Goal: Complete application form: Complete application form

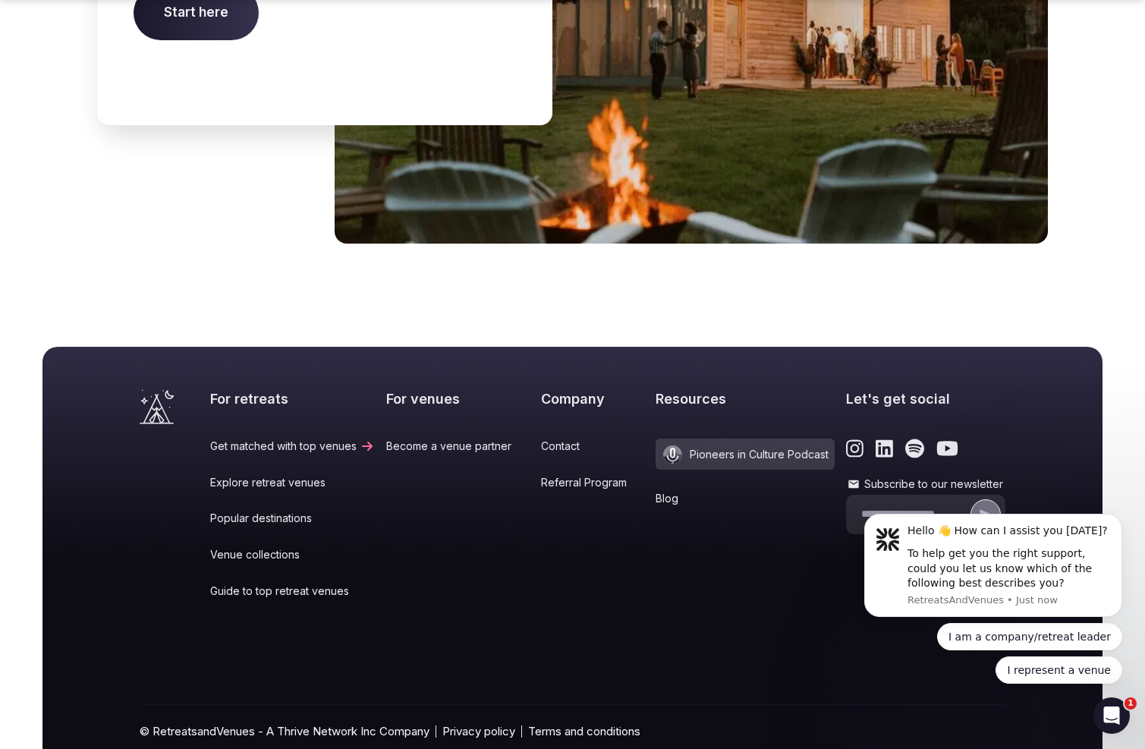
scroll to position [5652, 0]
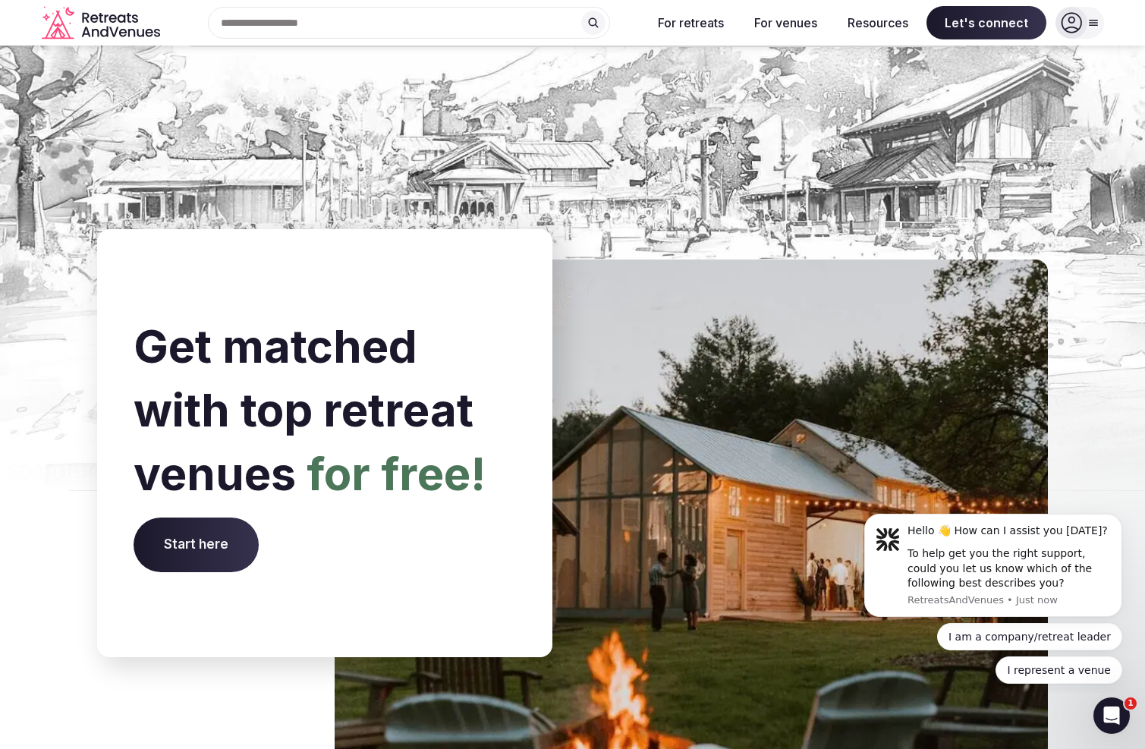
click at [208, 518] on span "Start here" at bounding box center [196, 545] width 125 height 55
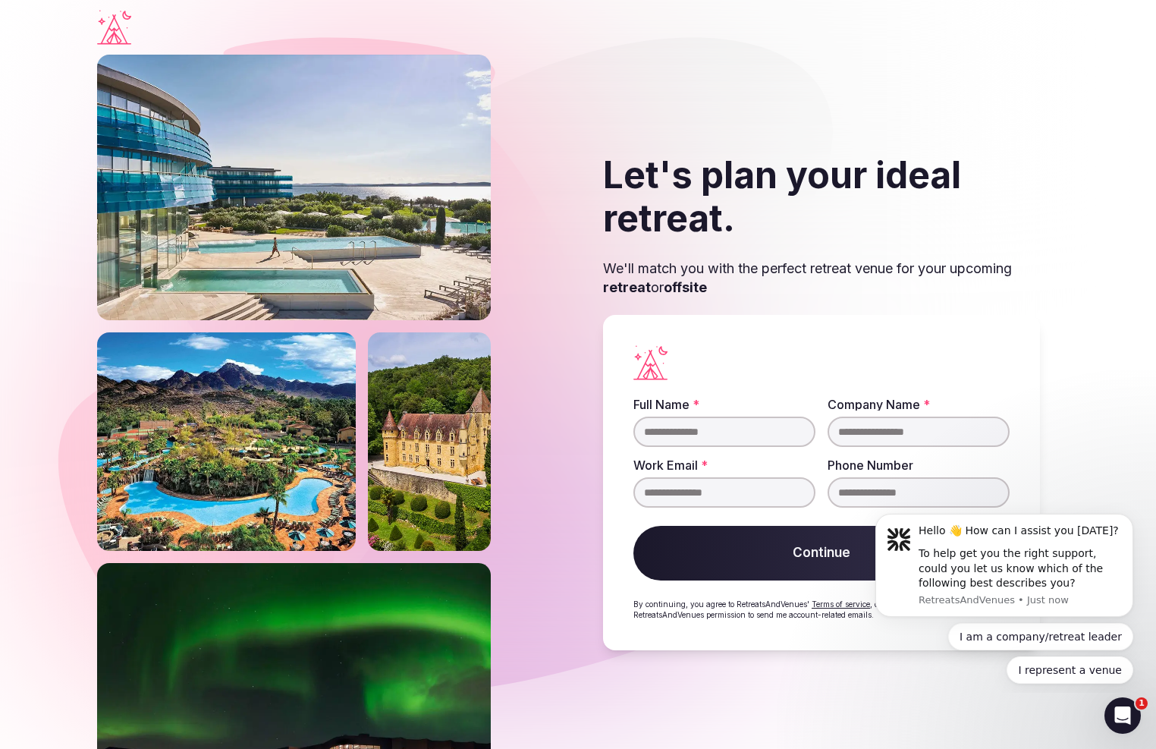
click at [801, 433] on input "Full Name *" at bounding box center [725, 432] width 182 height 30
type input "**********"
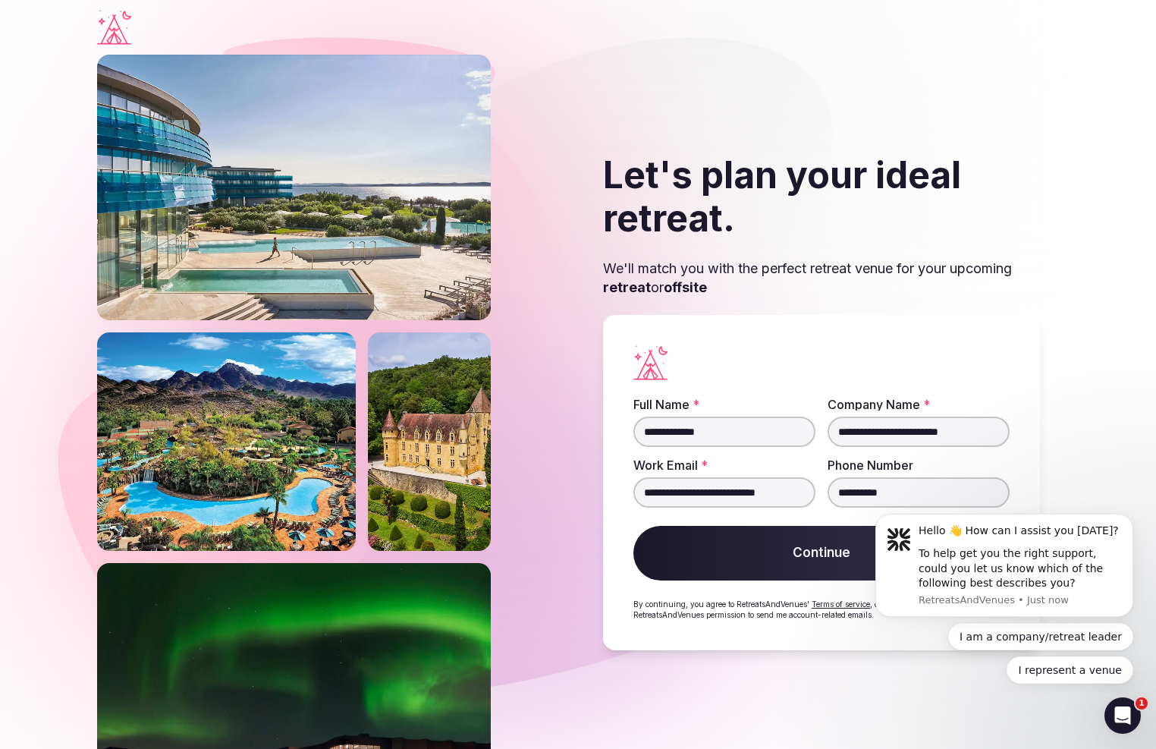
click at [780, 536] on button "Continue" at bounding box center [822, 553] width 376 height 55
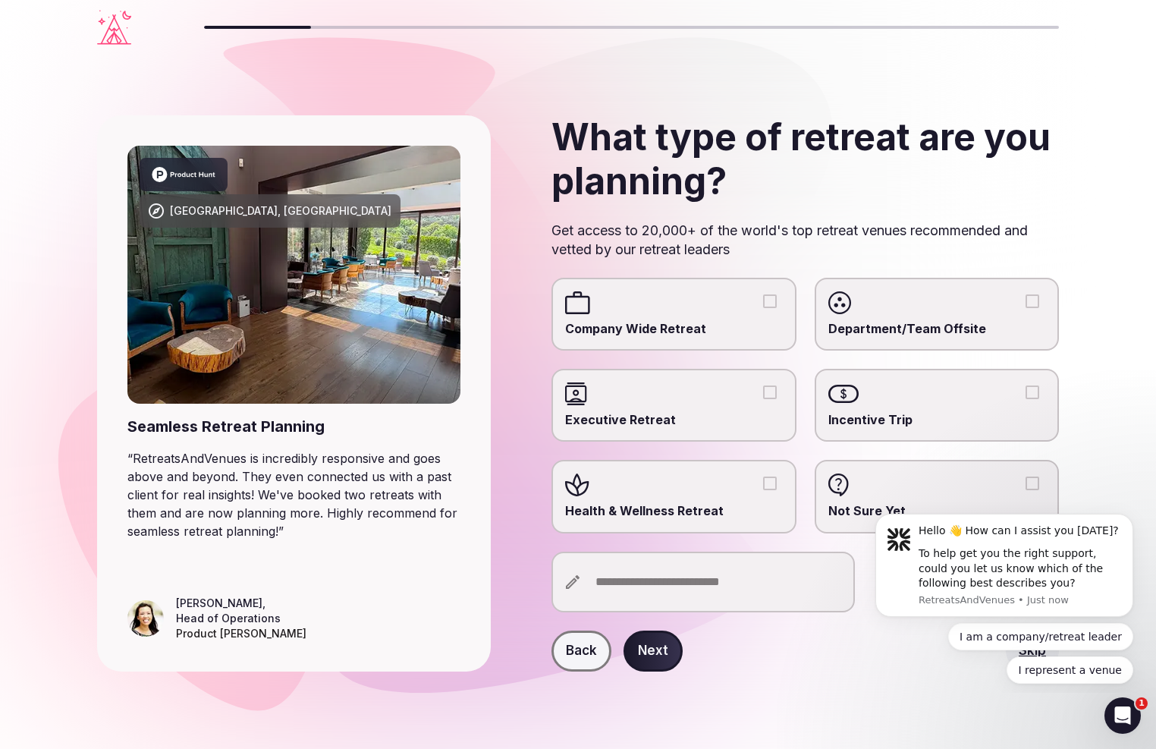
click at [659, 568] on input "text" at bounding box center [704, 582] width 304 height 61
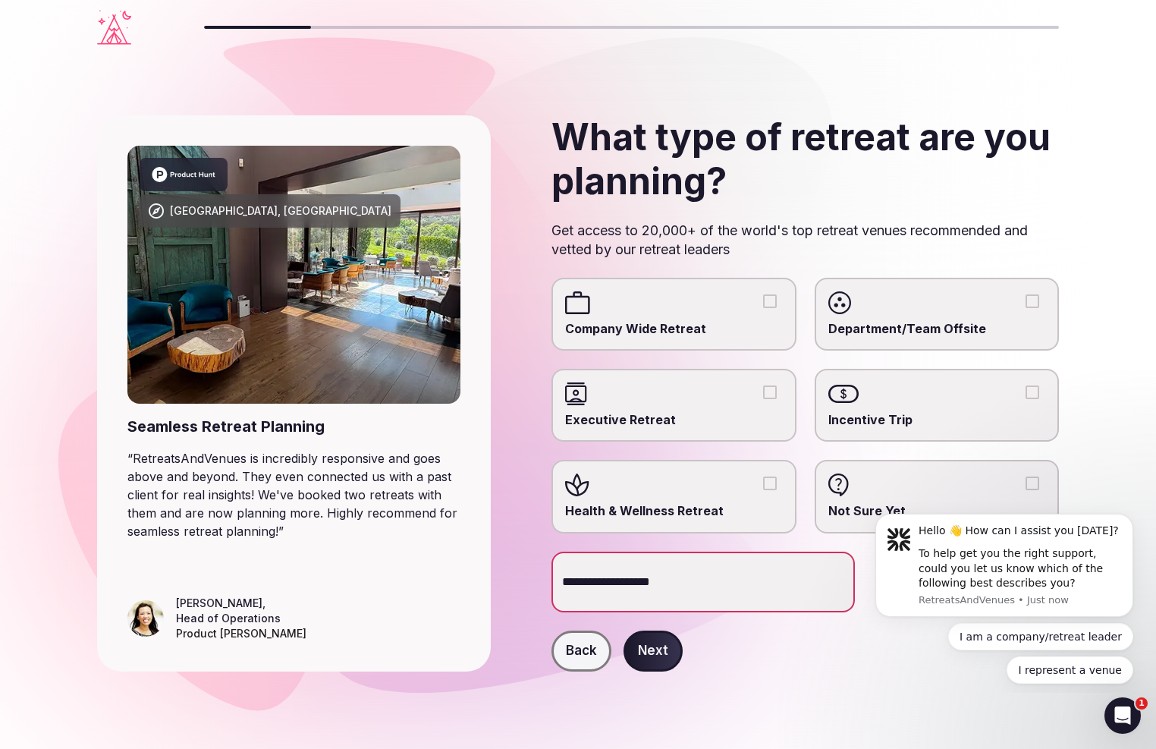
click at [618, 580] on input "**********" at bounding box center [704, 582] width 304 height 61
click at [652, 581] on input "**********" at bounding box center [704, 582] width 304 height 61
click at [574, 582] on input "**********" at bounding box center [704, 582] width 304 height 61
click at [750, 585] on input "**********" at bounding box center [704, 582] width 304 height 61
click at [679, 579] on input "**********" at bounding box center [704, 582] width 304 height 61
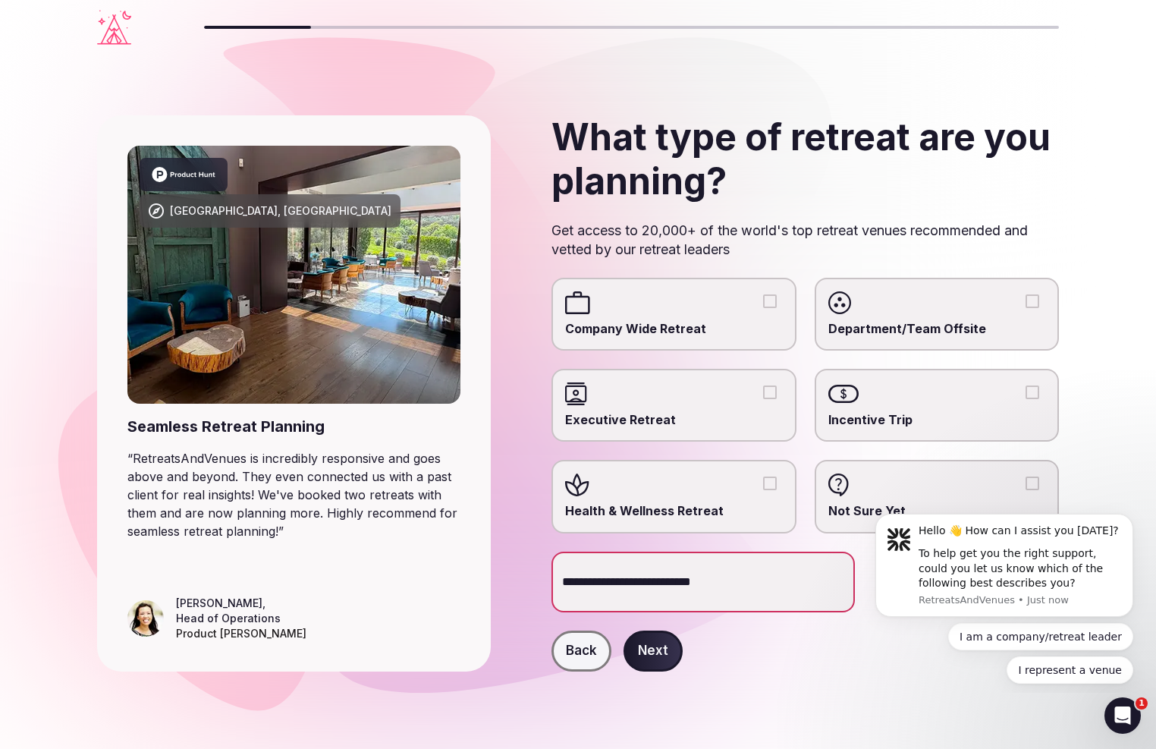
click at [565, 580] on input "**********" at bounding box center [704, 582] width 304 height 61
type input "**********"
click at [656, 652] on button "Next" at bounding box center [653, 651] width 59 height 41
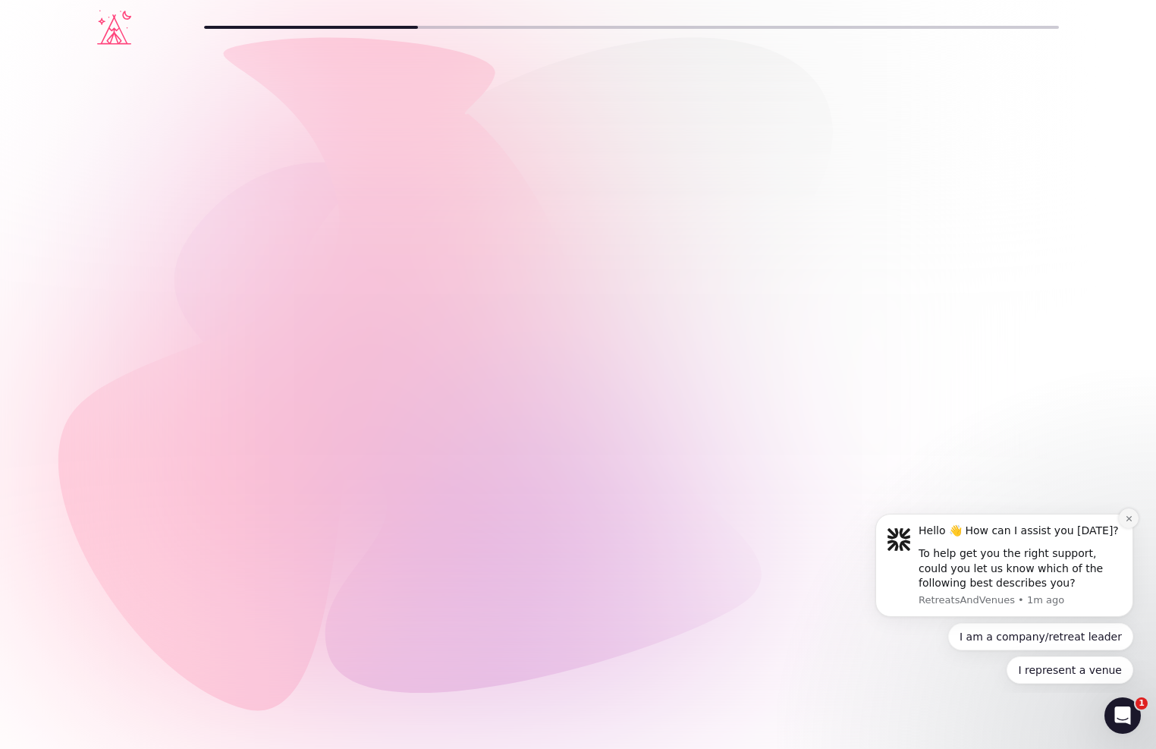
click at [1125, 520] on icon "Dismiss notification" at bounding box center [1129, 518] width 8 height 8
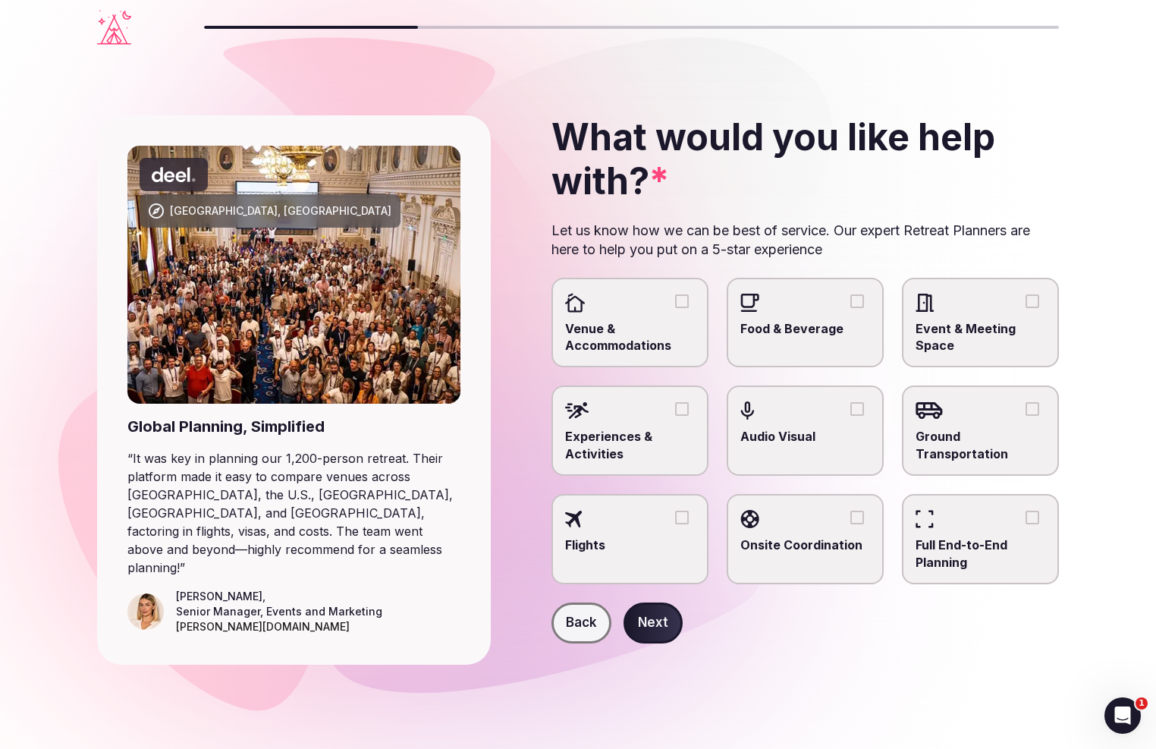
drag, startPoint x: 685, startPoint y: 298, endPoint x: 706, endPoint y: 303, distance: 21.7
click at [685, 298] on button "Venue & Accommodations" at bounding box center [682, 301] width 14 height 14
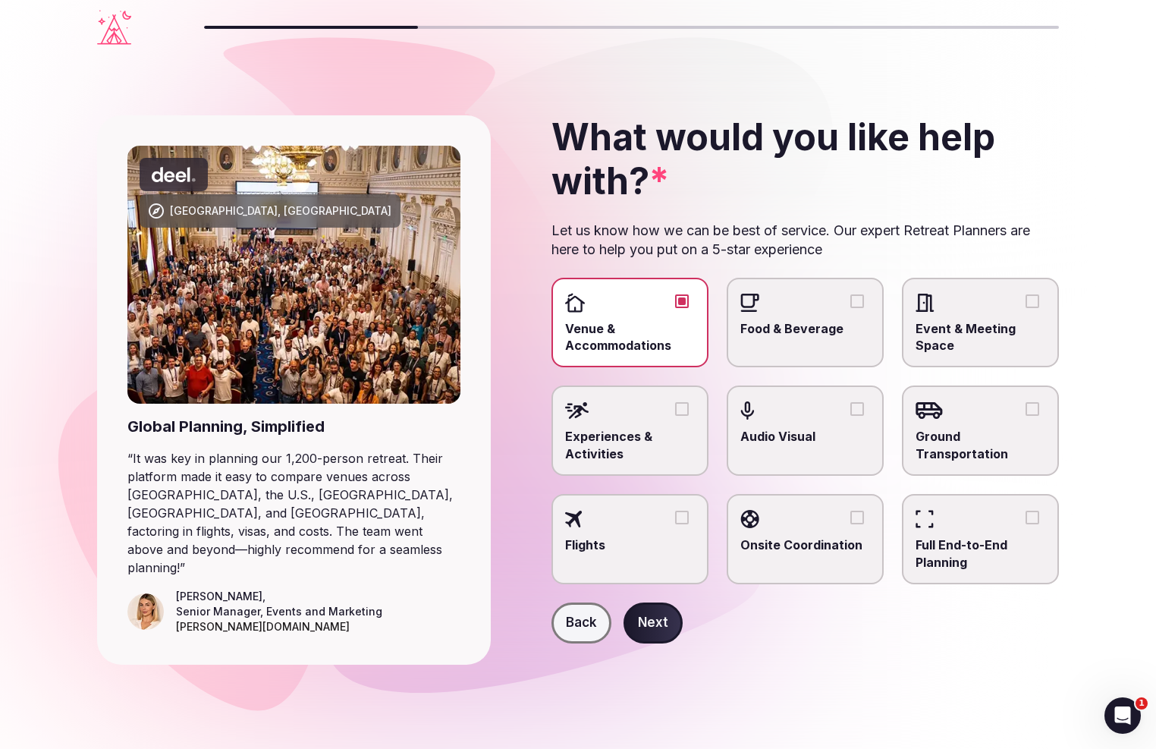
click at [862, 297] on button "Food & Beverage" at bounding box center [858, 301] width 14 height 14
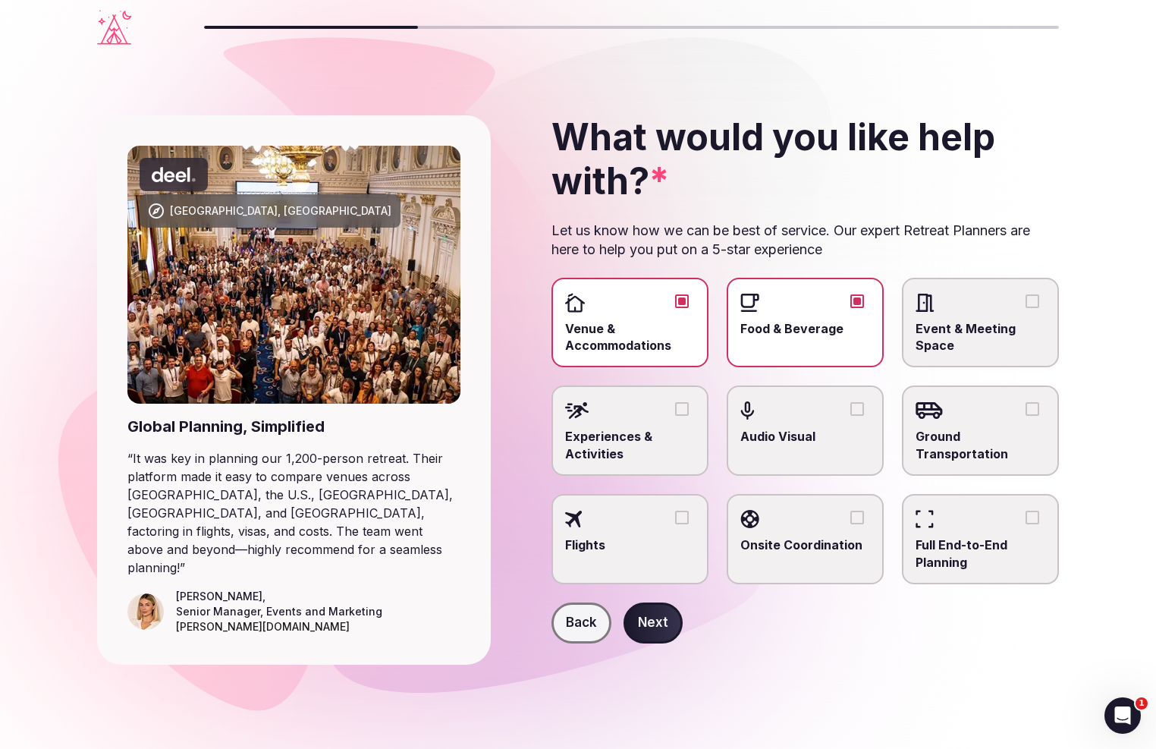
click at [1043, 298] on div at bounding box center [981, 302] width 130 height 23
click at [1040, 298] on button "Event & Meeting Space" at bounding box center [1033, 301] width 14 height 14
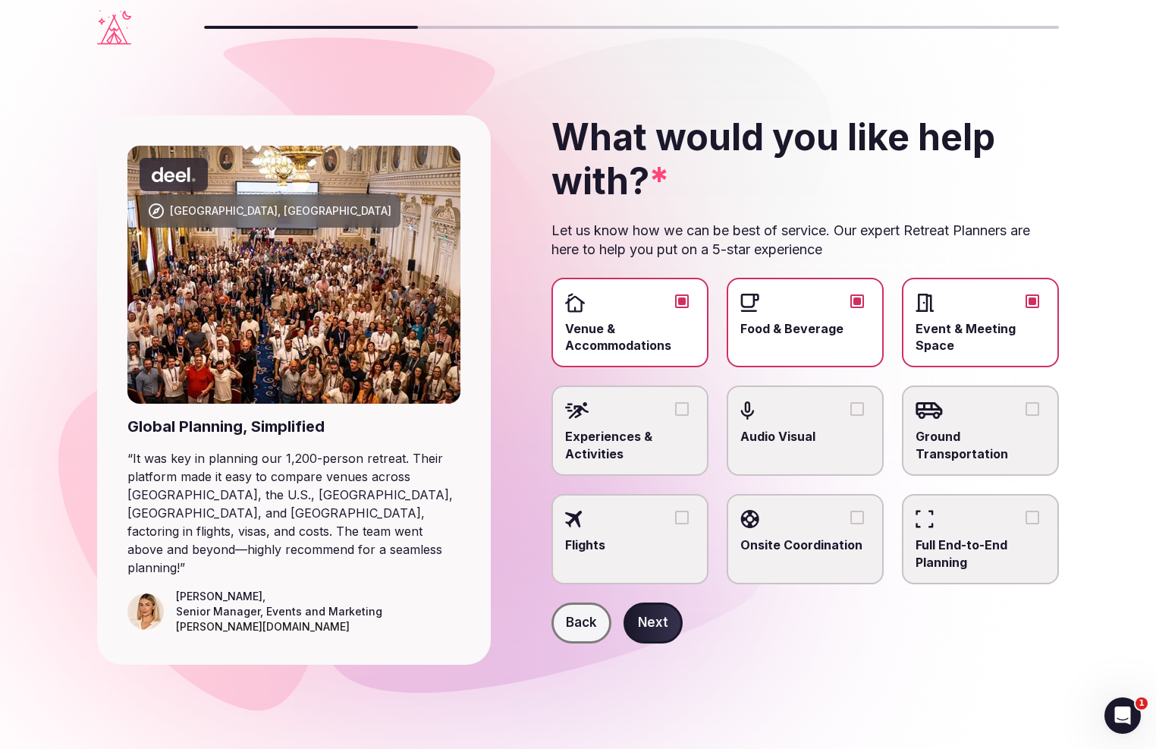
click at [681, 411] on button "Experiences & Activities" at bounding box center [682, 409] width 14 height 14
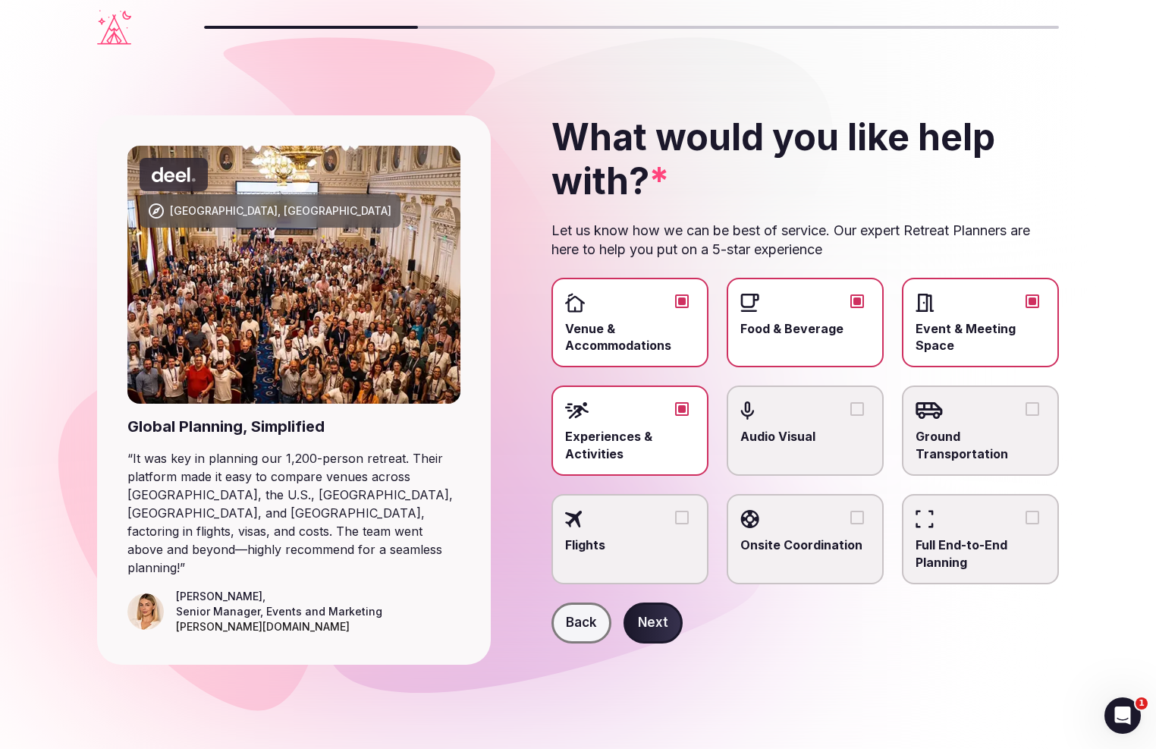
click at [854, 409] on button "Audio Visual" at bounding box center [858, 409] width 14 height 14
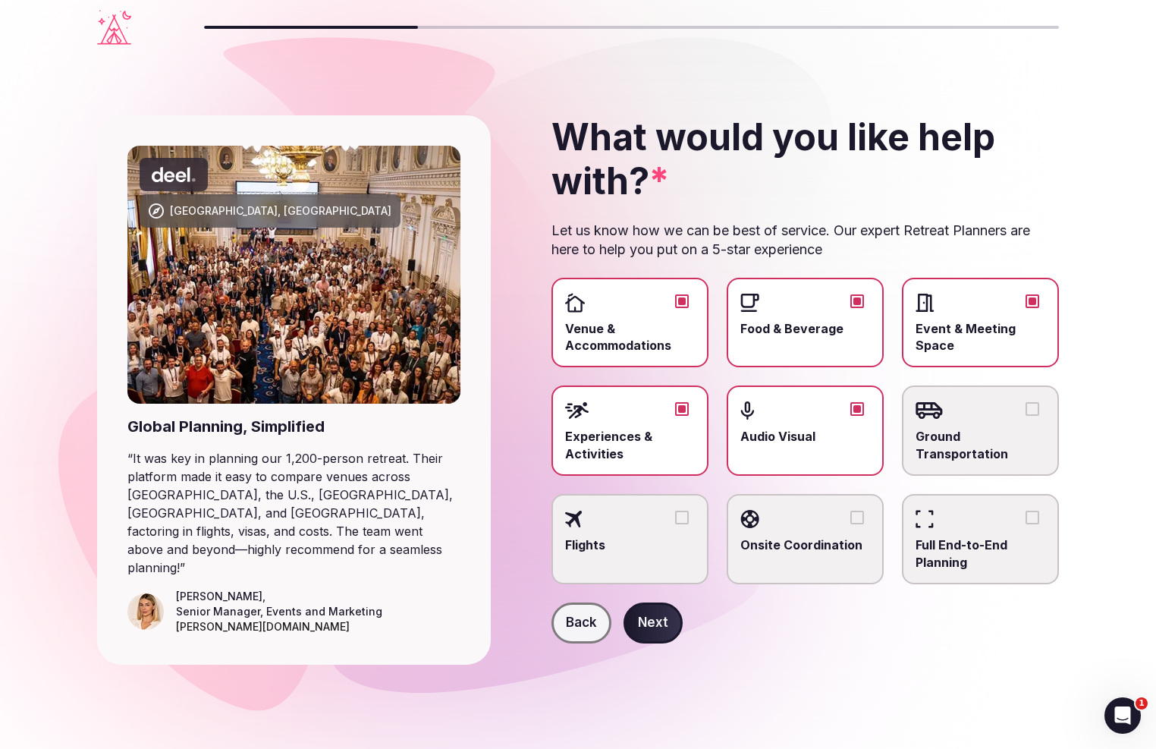
click at [1031, 408] on button "Ground Transportation" at bounding box center [1033, 409] width 14 height 14
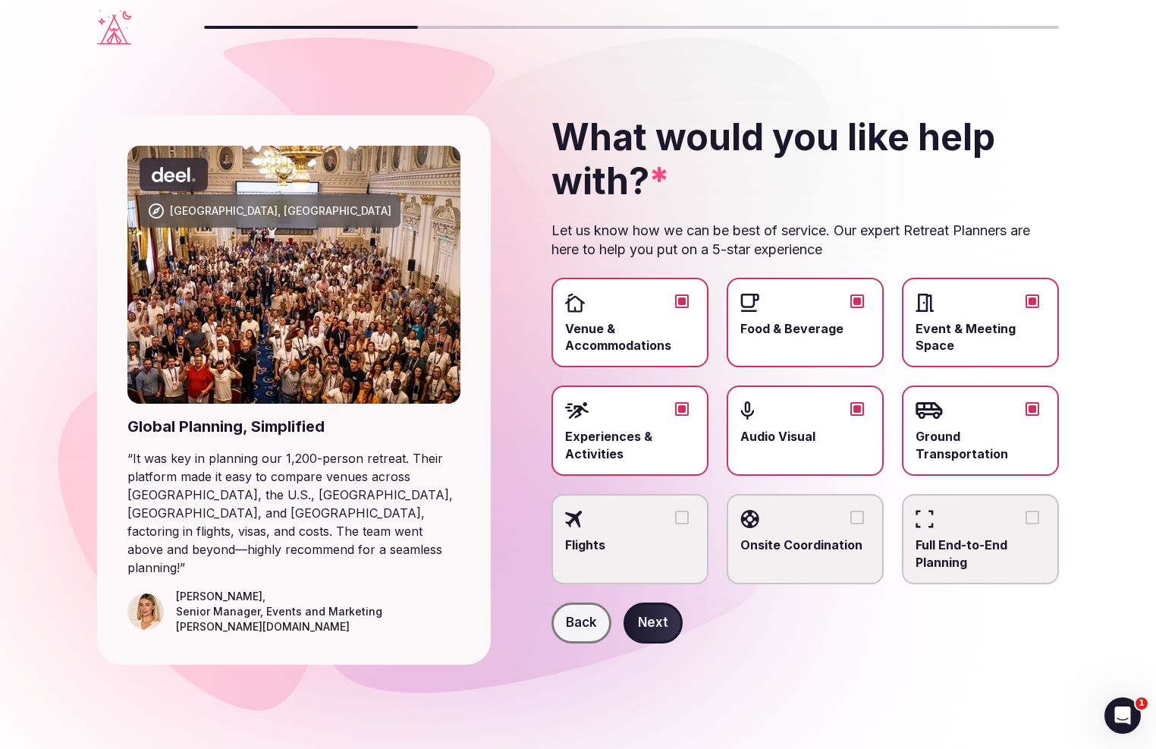
click at [859, 512] on button "Onsite Coordination" at bounding box center [858, 518] width 14 height 14
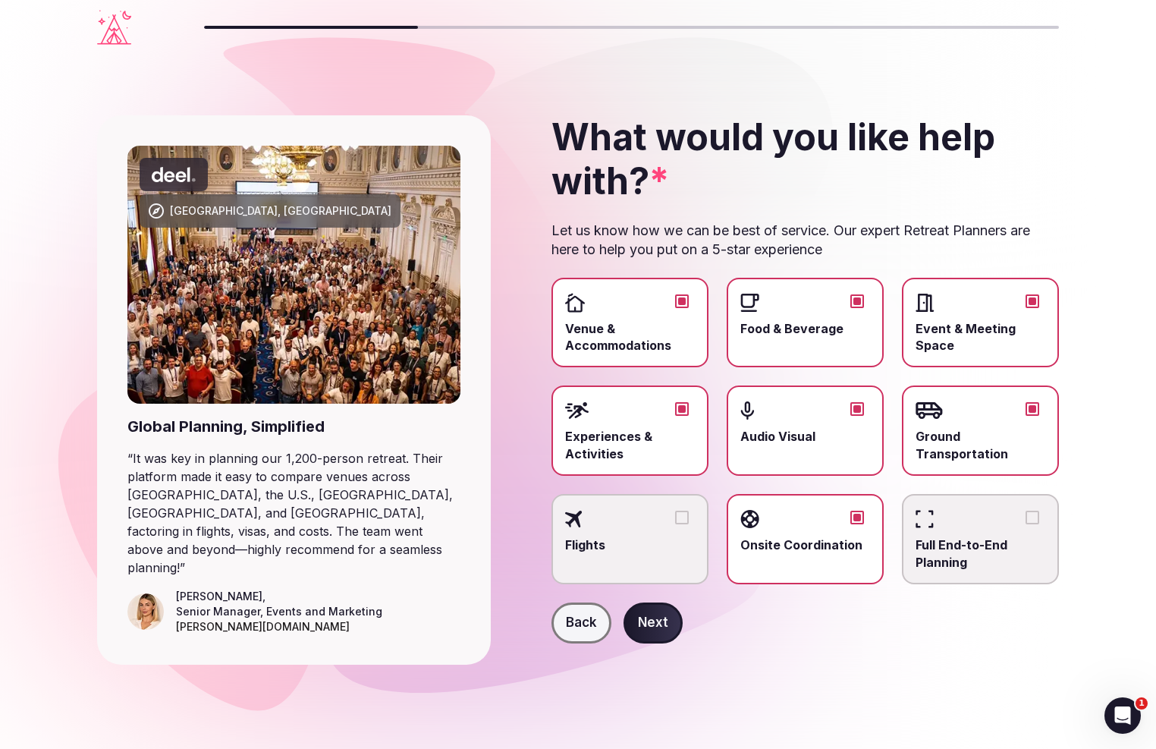
click at [657, 624] on button "Next" at bounding box center [653, 622] width 59 height 41
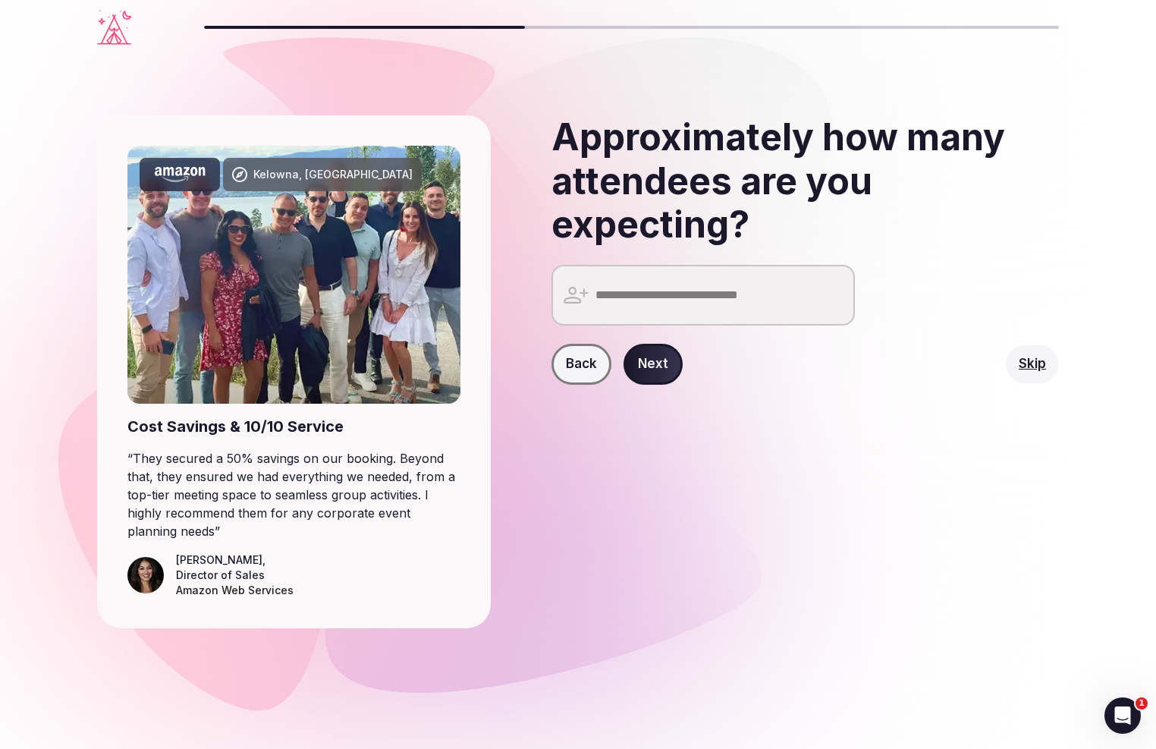
click at [738, 307] on input "number" at bounding box center [704, 295] width 304 height 61
click at [838, 300] on input "*" at bounding box center [704, 295] width 304 height 61
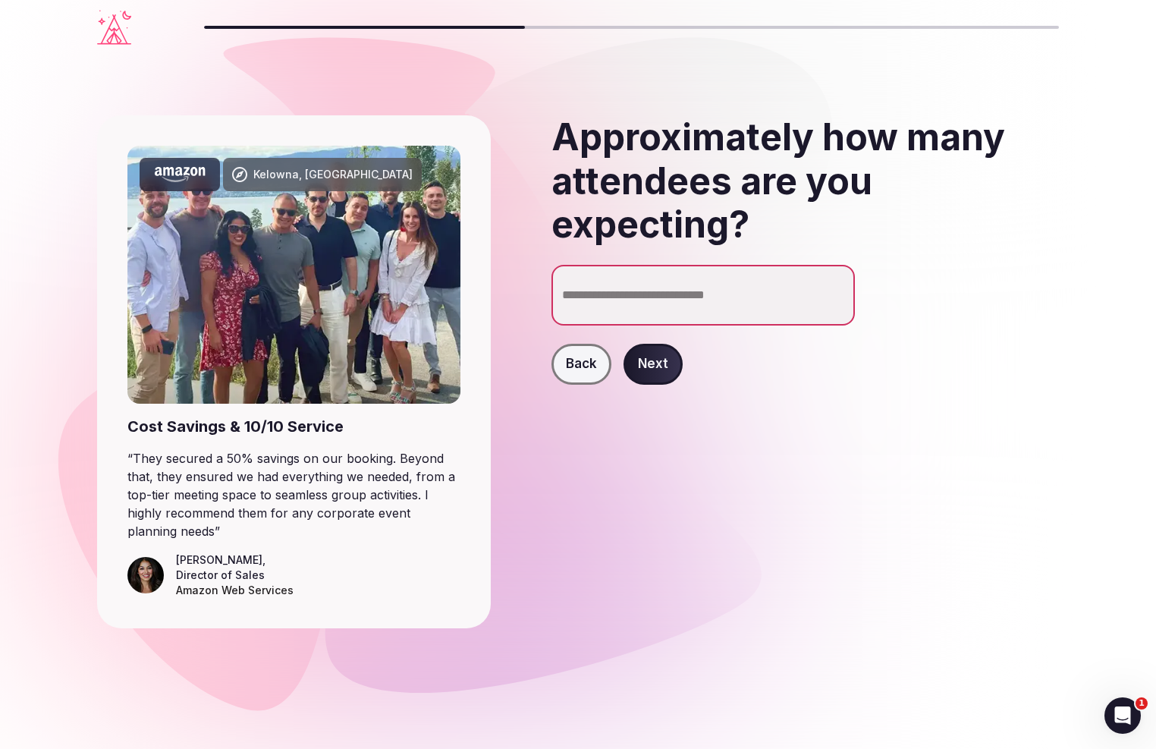
drag, startPoint x: 646, startPoint y: 297, endPoint x: 461, endPoint y: 281, distance: 185.9
click at [486, 292] on div "Kelowna, [GEOGRAPHIC_DATA] Cost Savings & 10/10 Service “ They secured a 50% sa…" at bounding box center [578, 372] width 962 height 634
type input "**"
click at [644, 360] on button "Next" at bounding box center [653, 364] width 59 height 41
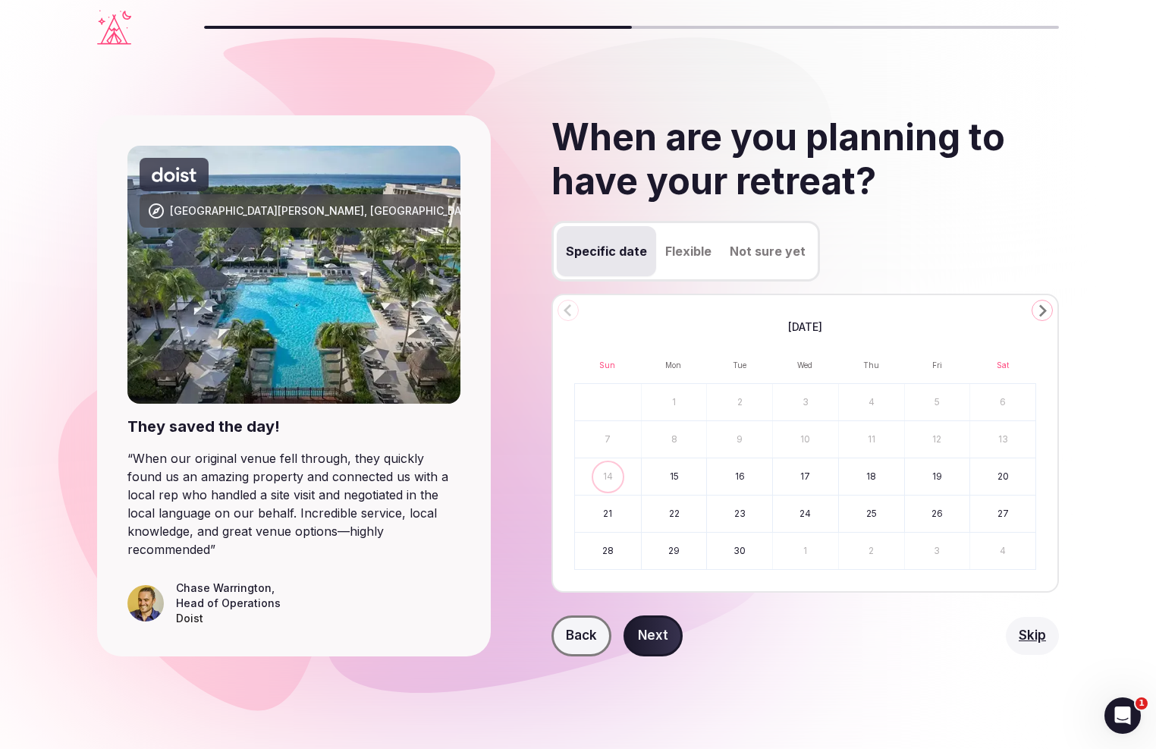
click at [681, 253] on button "Flexible" at bounding box center [688, 251] width 64 height 50
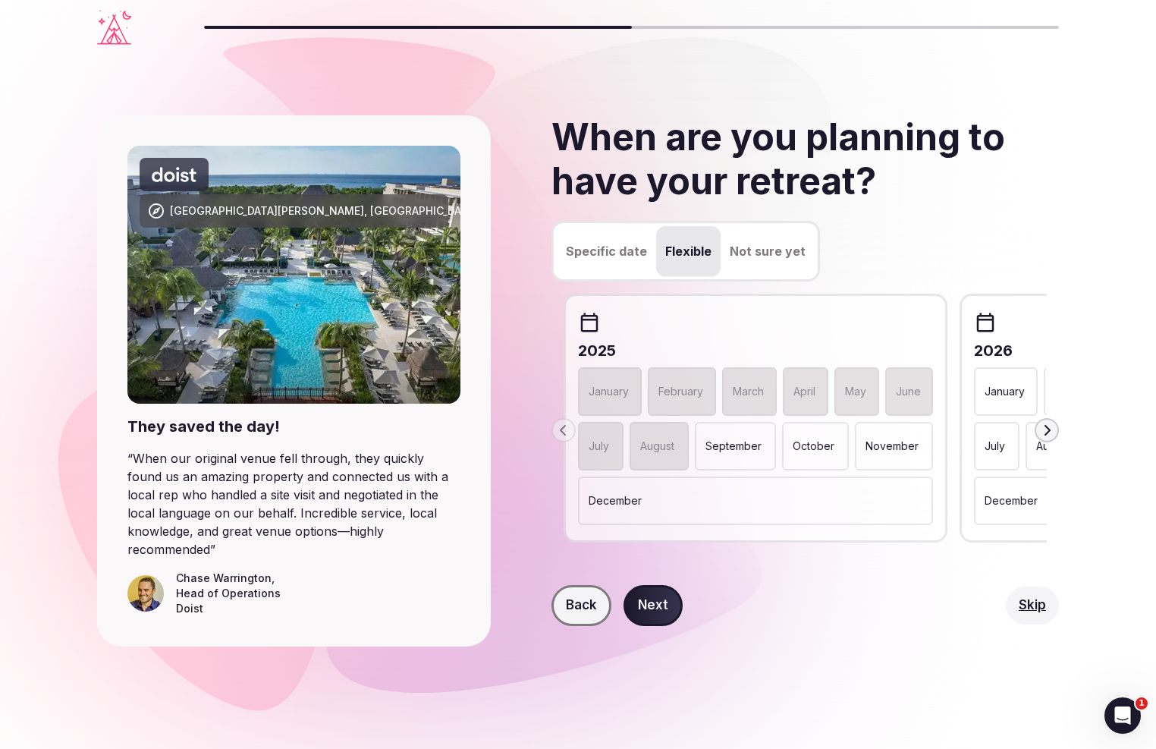
click at [1034, 334] on div "[DATE] February March April May June July August September October November Dec…" at bounding box center [1152, 418] width 384 height 249
click at [1053, 430] on button "Next slide" at bounding box center [1047, 430] width 24 height 24
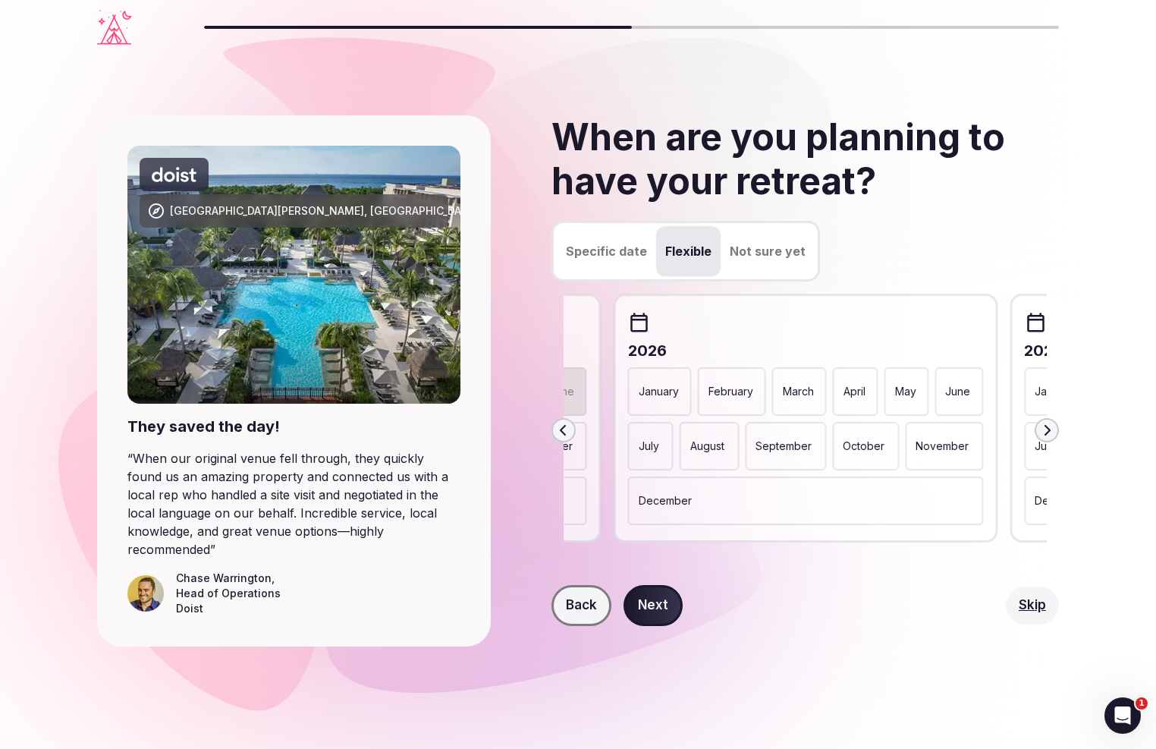
click at [656, 447] on p "July" at bounding box center [649, 446] width 20 height 15
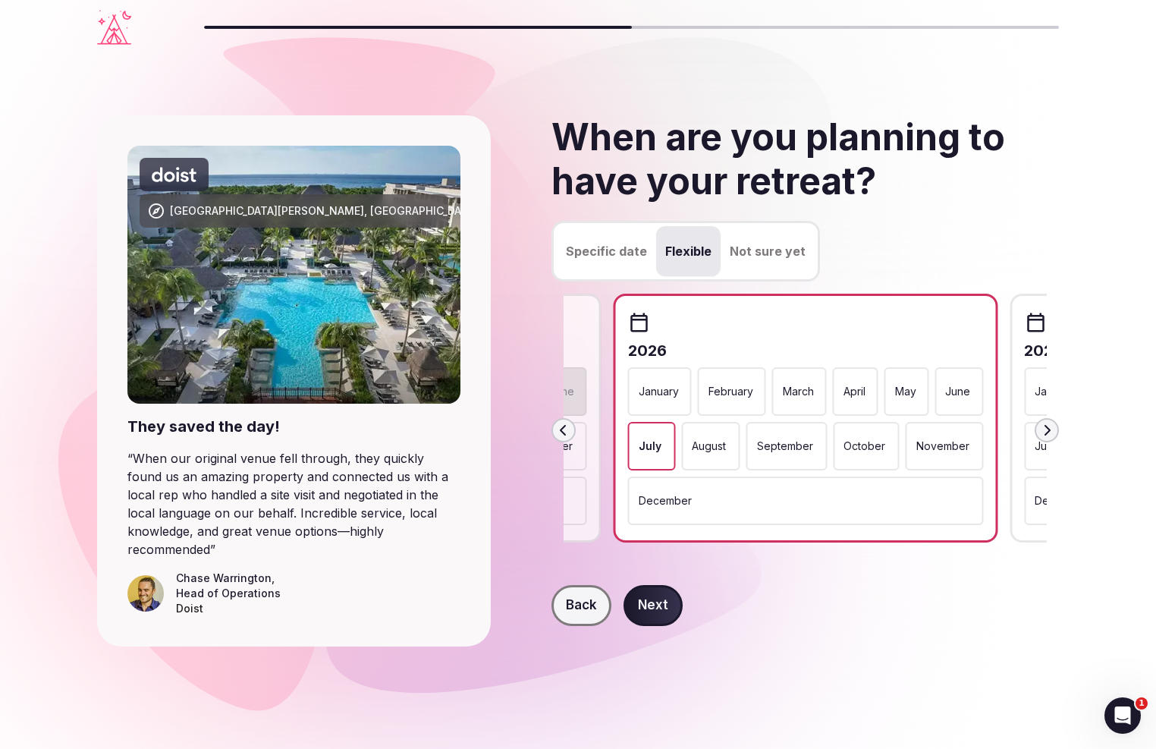
click at [719, 450] on p "August" at bounding box center [709, 446] width 34 height 15
click at [656, 605] on button "Next" at bounding box center [653, 605] width 59 height 41
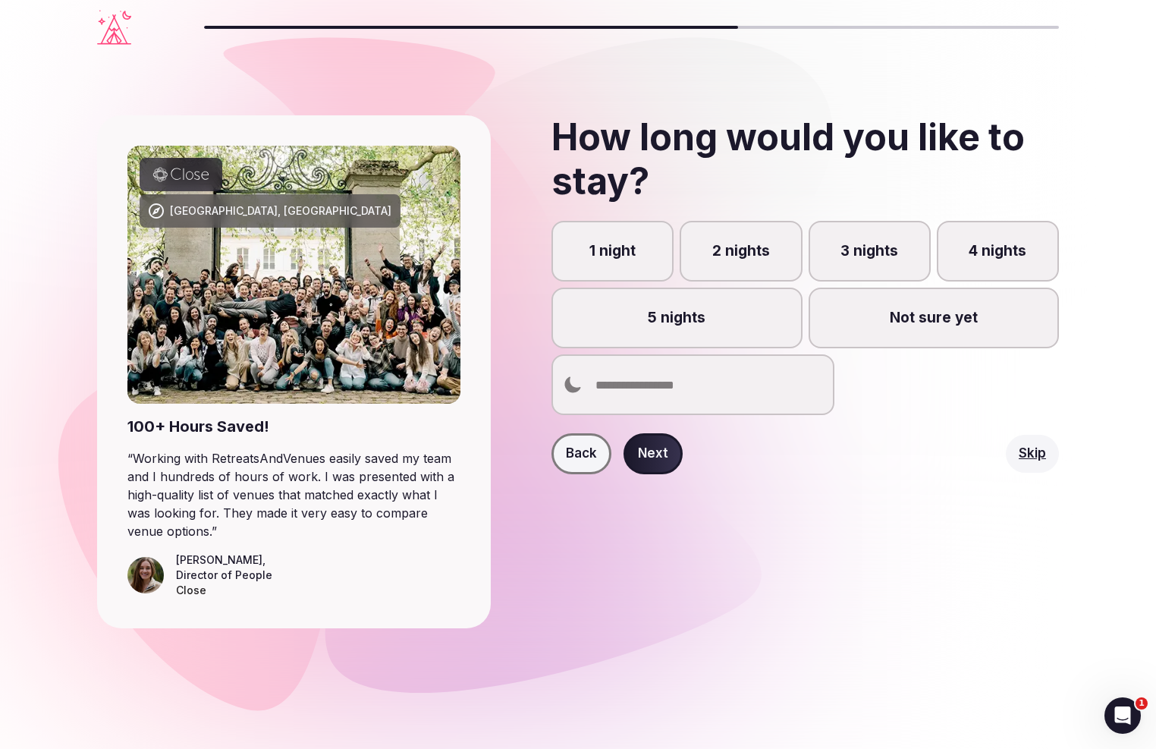
click at [673, 385] on input "number" at bounding box center [693, 384] width 283 height 61
drag, startPoint x: 567, startPoint y: 385, endPoint x: 552, endPoint y: 379, distance: 16.1
click at [552, 380] on input "*" at bounding box center [693, 384] width 283 height 61
type input "*"
click at [654, 453] on button "Next" at bounding box center [653, 453] width 59 height 41
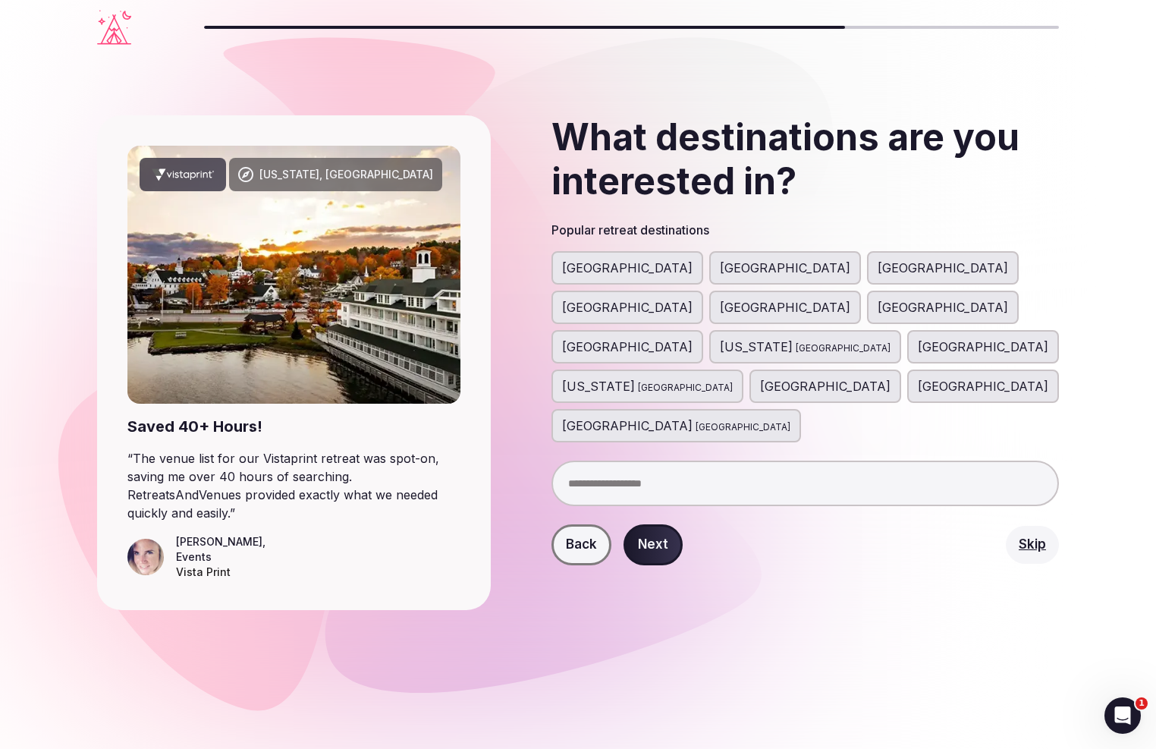
click at [693, 298] on span "[GEOGRAPHIC_DATA]" at bounding box center [627, 307] width 131 height 18
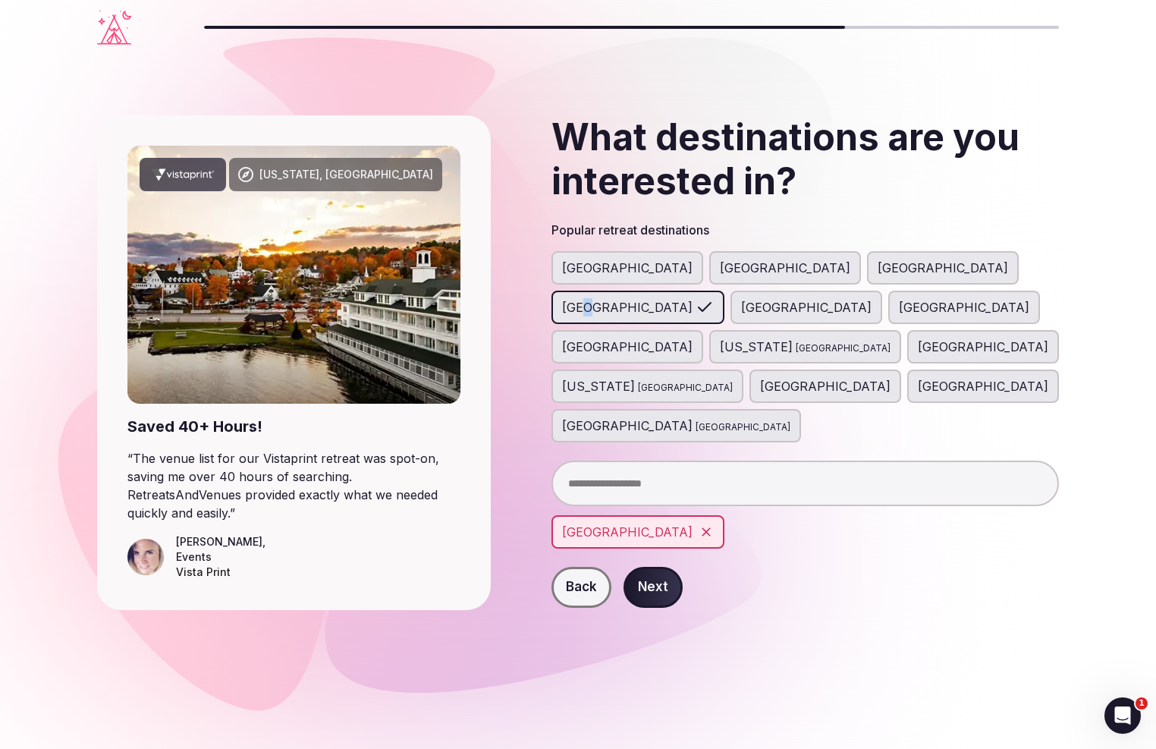
click at [651, 567] on button "Next" at bounding box center [653, 587] width 59 height 41
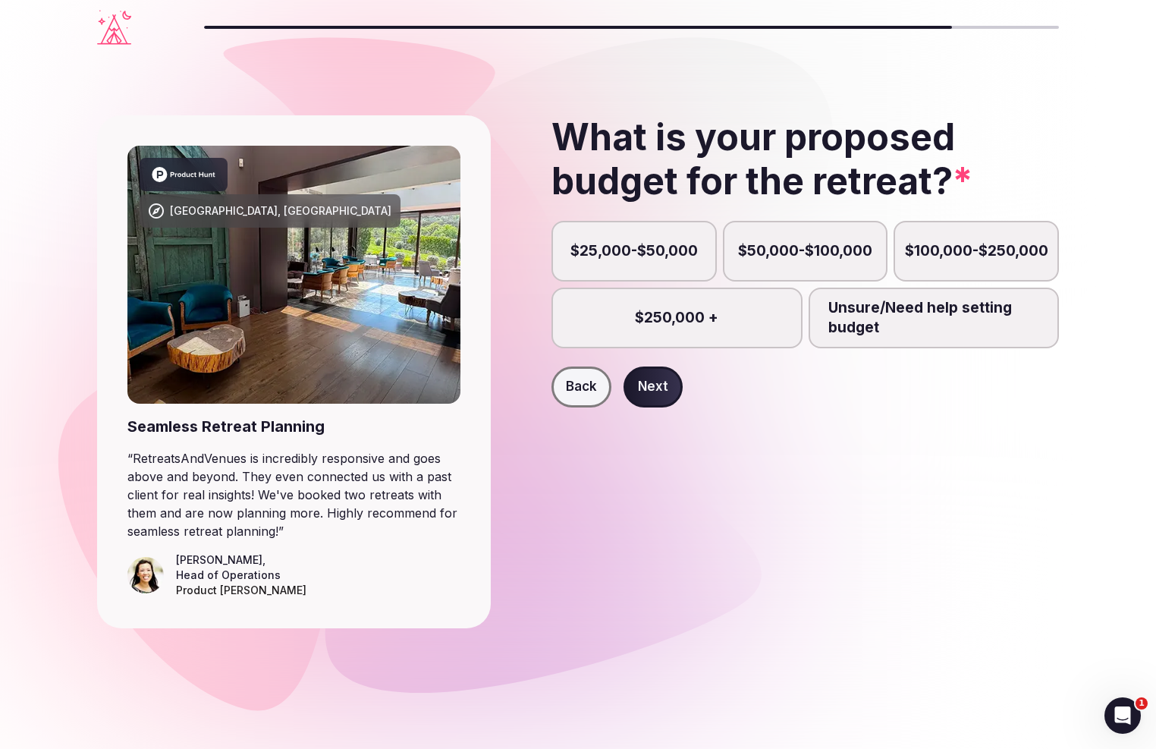
click at [602, 241] on label "$25,000-$50,000" at bounding box center [634, 251] width 165 height 61
click at [634, 252] on button "$25,000-$50,000" at bounding box center [641, 259] width 15 height 15
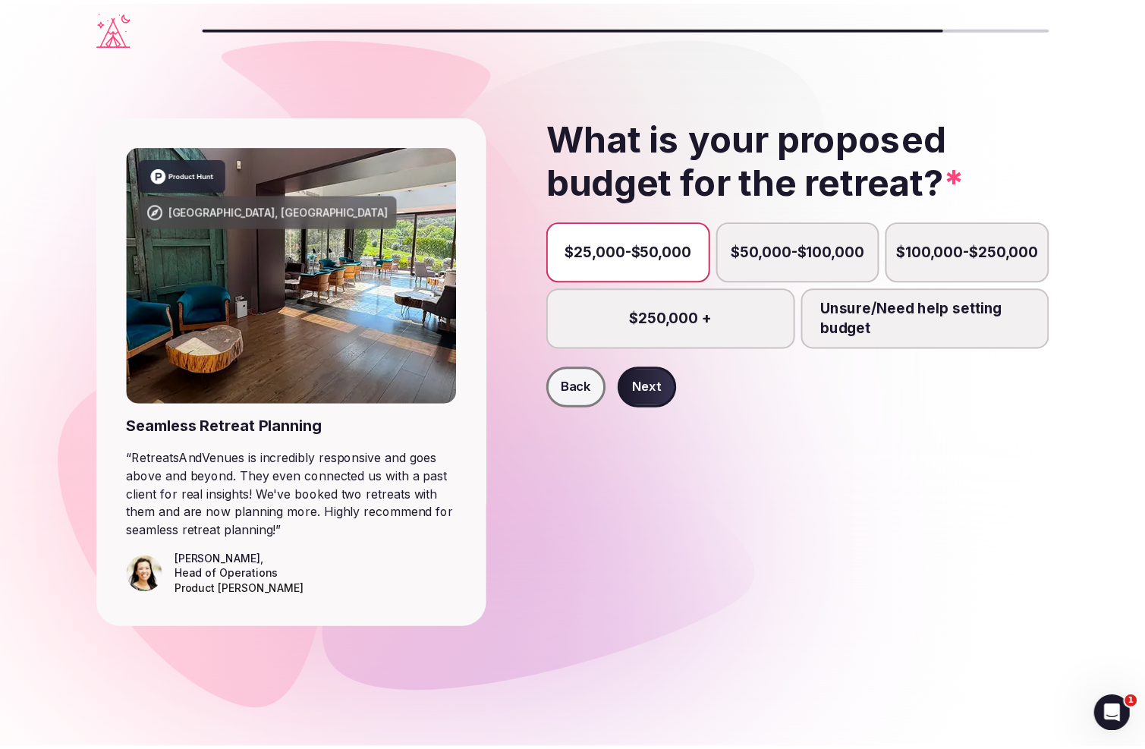
scroll to position [14, 0]
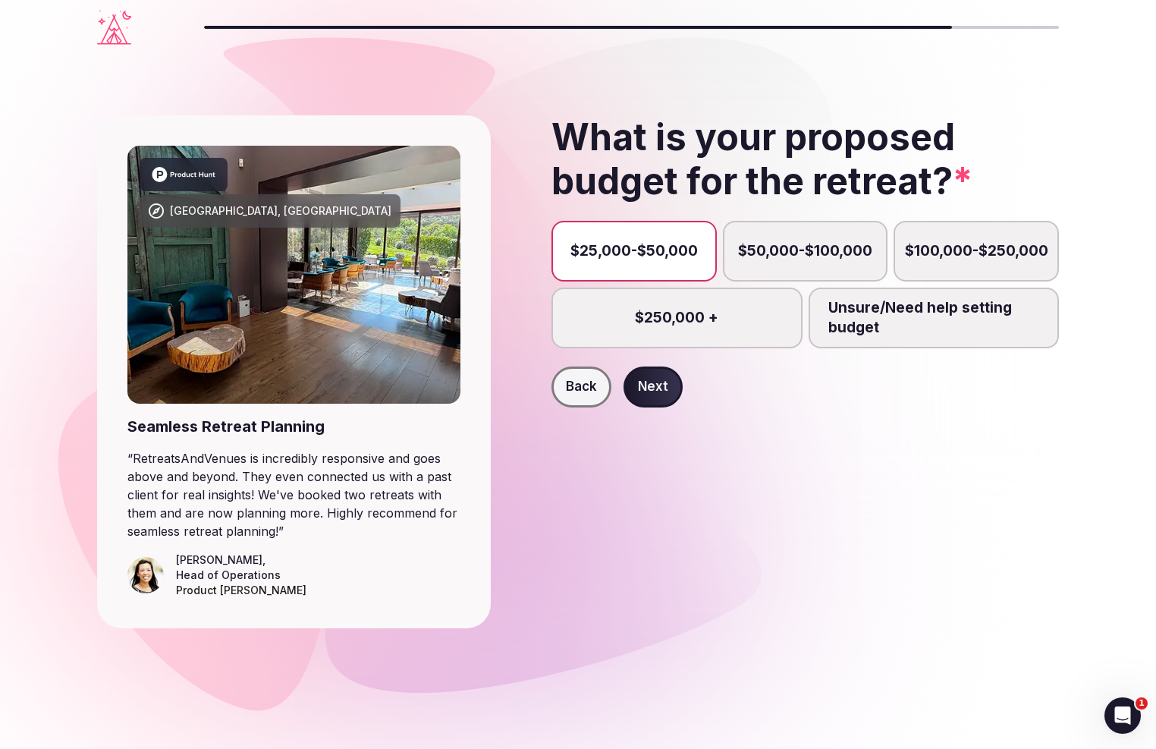
click at [646, 385] on button "Next" at bounding box center [653, 386] width 59 height 41
